Goal: Task Accomplishment & Management: Complete application form

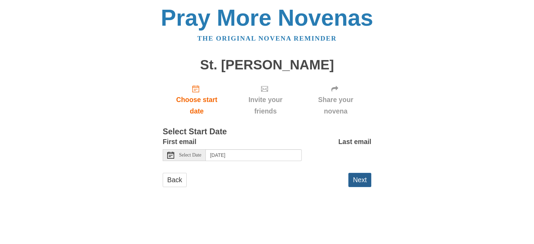
click at [367, 180] on button "Next" at bounding box center [359, 180] width 23 height 14
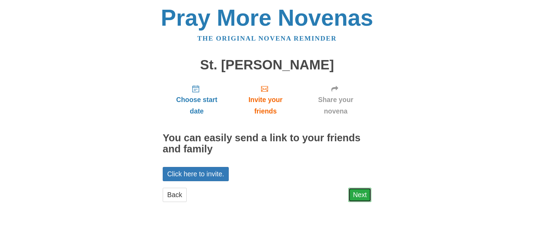
click at [361, 196] on link "Next" at bounding box center [359, 195] width 23 height 14
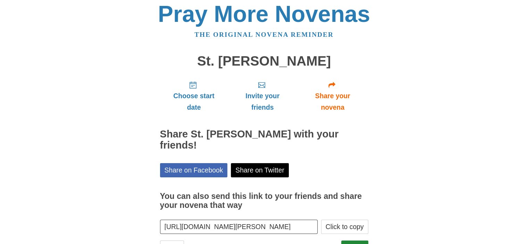
scroll to position [23, 0]
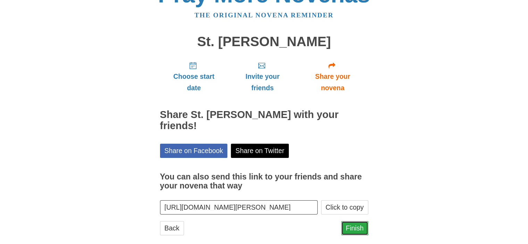
click at [360, 221] on link "Finish" at bounding box center [355, 228] width 27 height 14
